Goal: Task Accomplishment & Management: Manage account settings

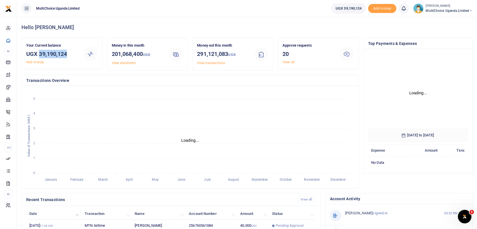
drag, startPoint x: 39, startPoint y: 52, endPoint x: 71, endPoint y: 55, distance: 32.0
click at [71, 55] on h3 "UGX 39,190,124" at bounding box center [52, 54] width 52 height 8
copy h3 "39,190,124"
click at [291, 62] on link "View all" at bounding box center [288, 62] width 12 height 4
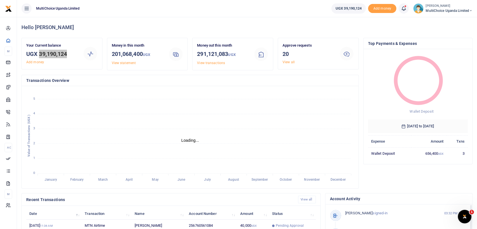
scroll to position [5, 5]
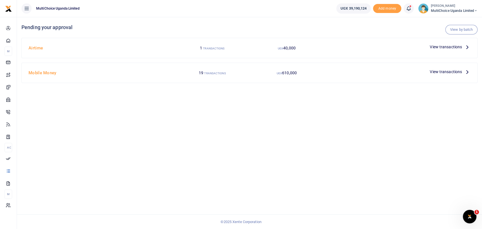
click at [440, 48] on span "View transactions" at bounding box center [445, 47] width 32 height 6
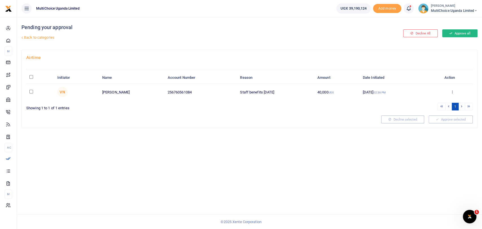
click at [451, 35] on button "Approve all" at bounding box center [459, 33] width 35 height 8
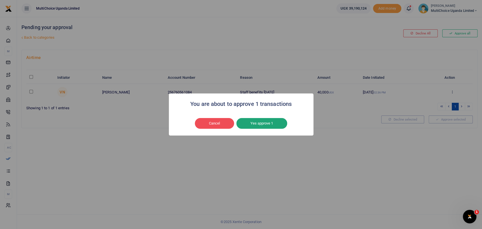
click at [253, 125] on button "Yes approve 1" at bounding box center [261, 123] width 51 height 11
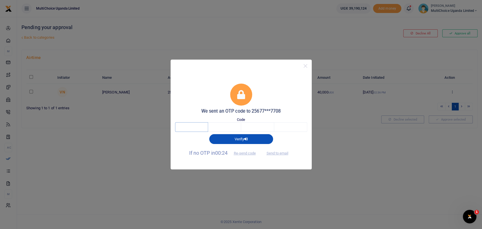
click at [191, 124] on input "text" at bounding box center [191, 127] width 33 height 10
type input "6"
type input "3"
type input "1"
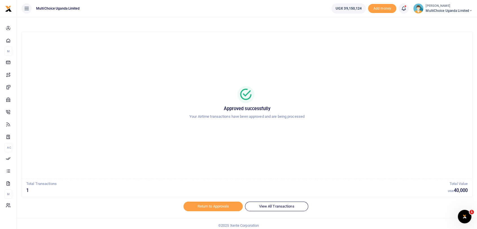
click at [207, 207] on div at bounding box center [238, 114] width 477 height 229
click at [224, 210] on link "Return to Approvals" at bounding box center [212, 206] width 59 height 10
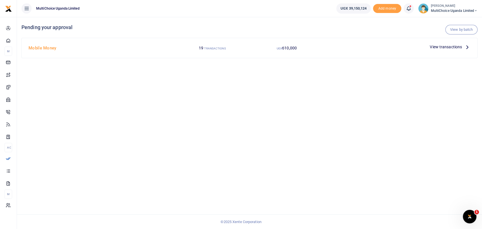
click at [436, 47] on span "View transactions" at bounding box center [445, 47] width 32 height 6
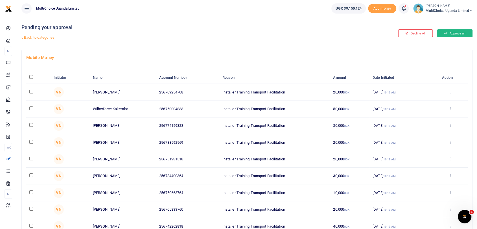
click at [448, 33] on button "Approve all" at bounding box center [454, 33] width 35 height 8
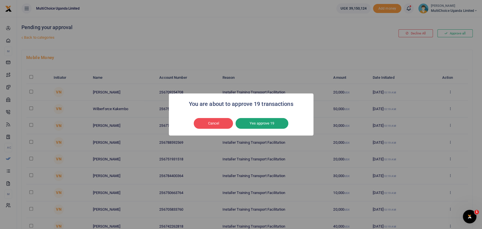
click at [271, 125] on button "Yes approve 19" at bounding box center [261, 123] width 53 height 11
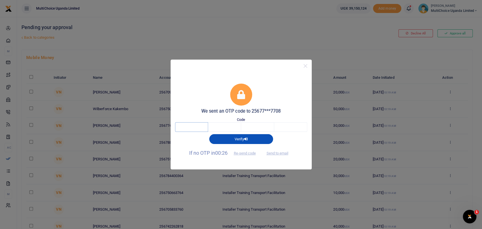
click at [194, 126] on input "text" at bounding box center [191, 127] width 33 height 10
type input "4"
type input "1"
type input "8"
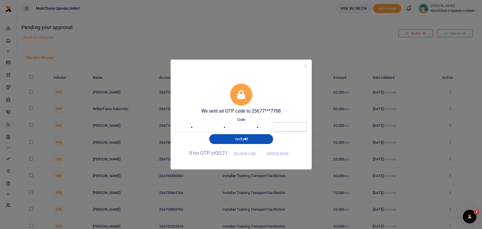
type input "8"
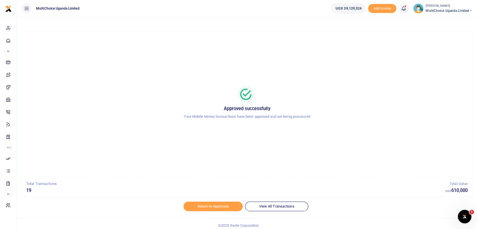
click at [419, 11] on img at bounding box center [418, 8] width 10 height 10
click at [430, 21] on link "Switch accounts" at bounding box center [446, 21] width 49 height 8
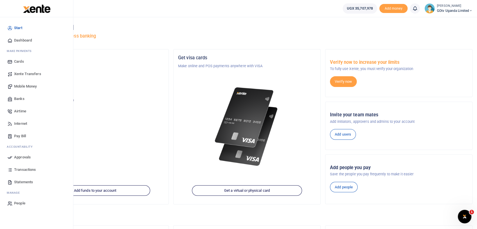
click at [28, 40] on span "Dashboard" at bounding box center [23, 41] width 18 height 6
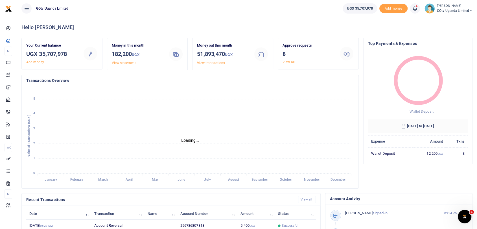
scroll to position [5, 5]
click at [291, 62] on link "View all" at bounding box center [288, 62] width 12 height 4
drag, startPoint x: 38, startPoint y: 53, endPoint x: 79, endPoint y: 55, distance: 41.0
click at [79, 55] on div "Your Current balance UGX 35,707,978 Add money" at bounding box center [52, 54] width 57 height 22
copy h3 "35,707,978"
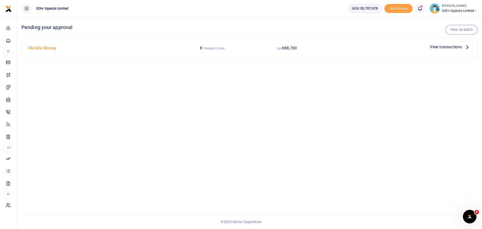
click at [433, 48] on span "View transactions" at bounding box center [445, 47] width 32 height 6
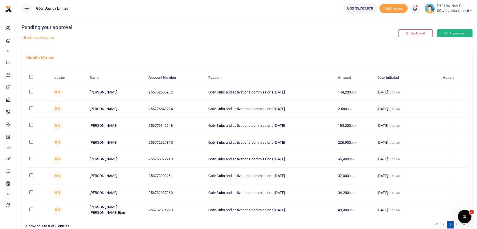
click at [450, 32] on button "Approve all" at bounding box center [454, 33] width 35 height 8
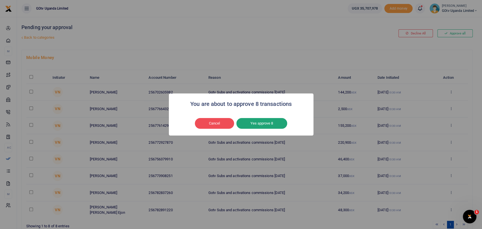
click at [269, 125] on button "Yes approve 8" at bounding box center [261, 123] width 51 height 11
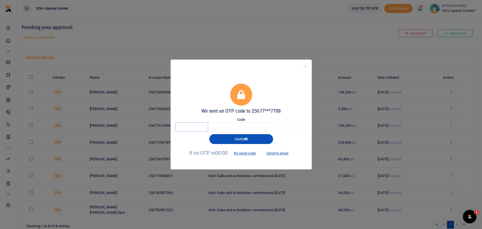
click at [188, 126] on input "text" at bounding box center [191, 127] width 33 height 10
type input "6"
type input "9"
type input "8"
type input "5"
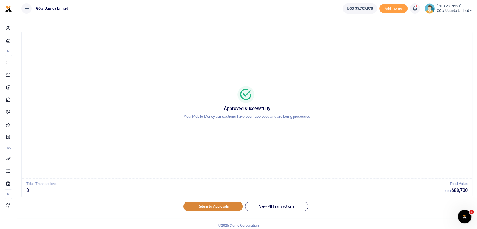
click at [223, 206] on link "Return to Approvals" at bounding box center [212, 206] width 59 height 10
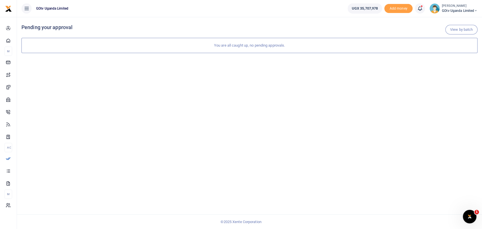
click at [442, 7] on small "[PERSON_NAME]" at bounding box center [460, 6] width 36 height 5
click at [445, 22] on link "Switch accounts" at bounding box center [451, 21] width 49 height 8
